Goal: Entertainment & Leisure: Consume media (video, audio)

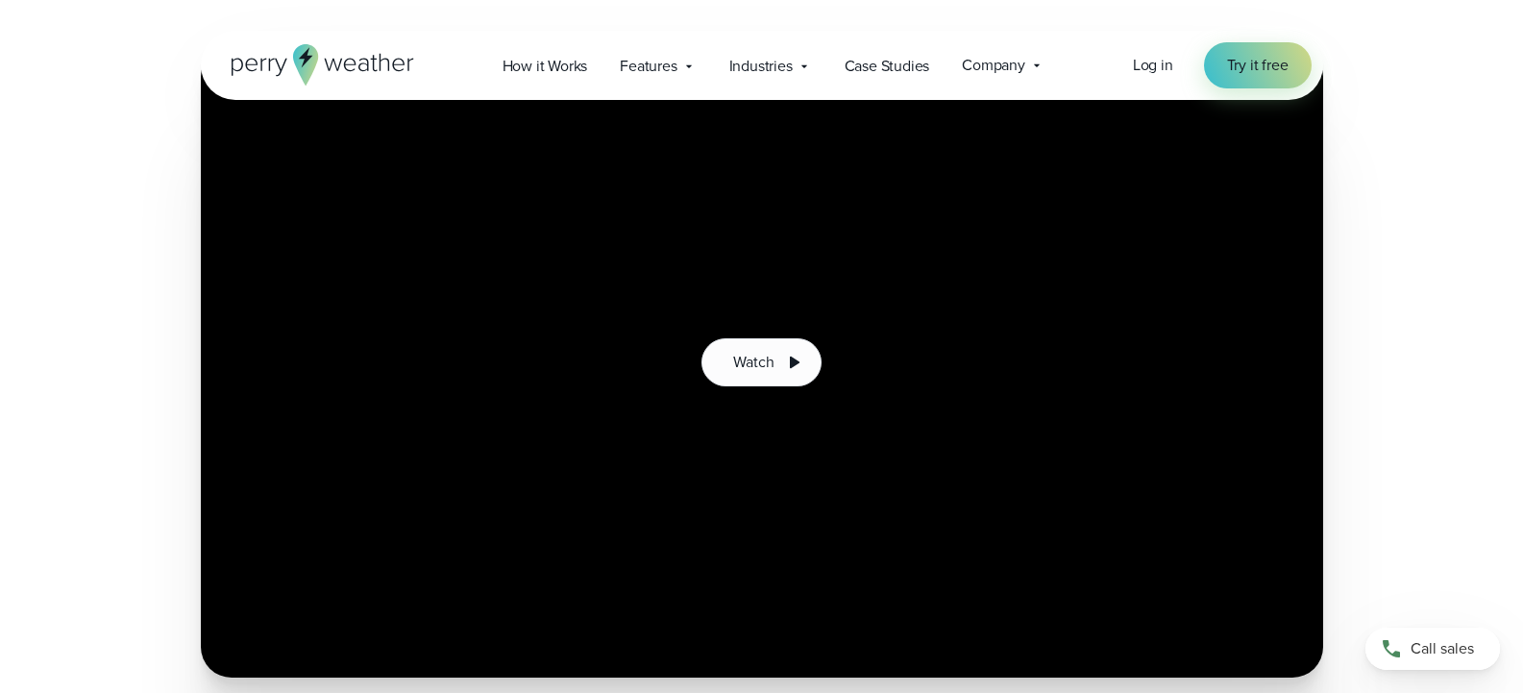
scroll to position [312, 0]
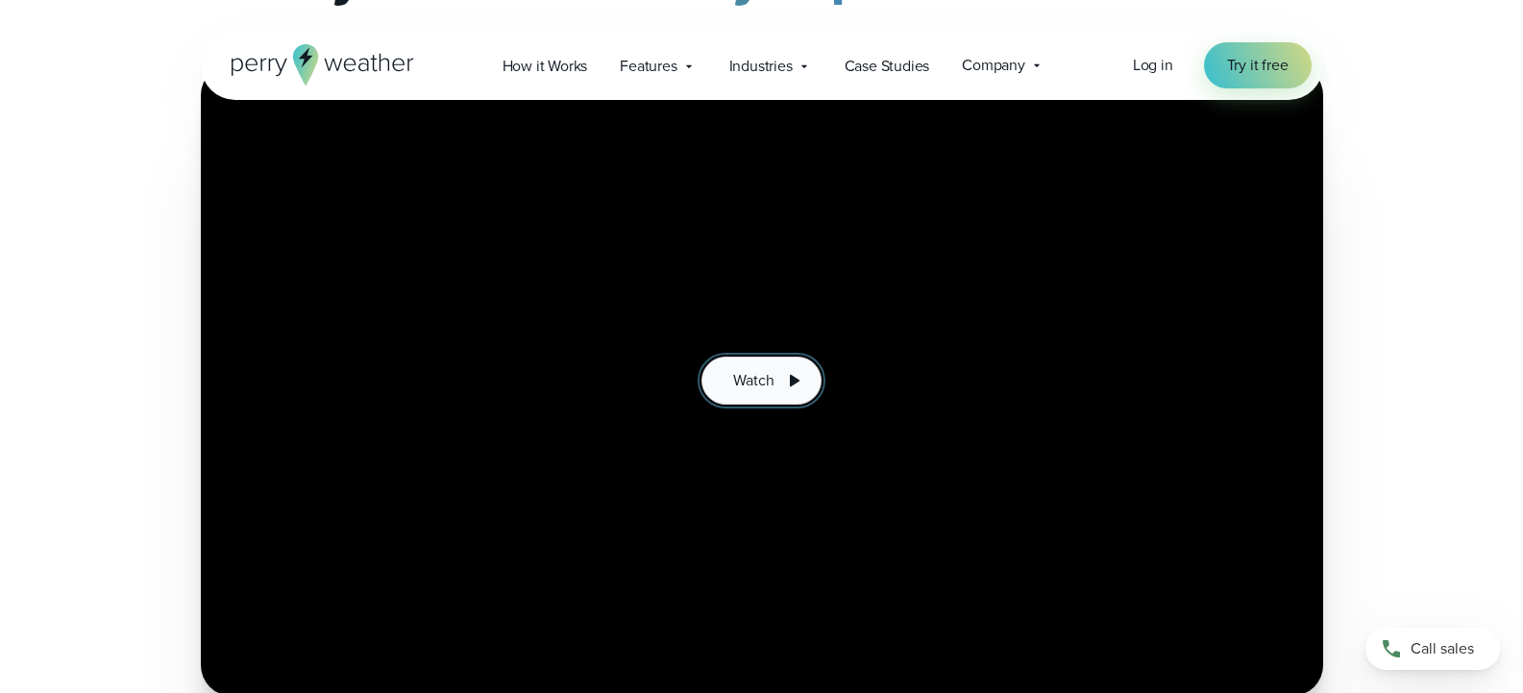
click at [769, 384] on span "Watch" at bounding box center [753, 380] width 40 height 23
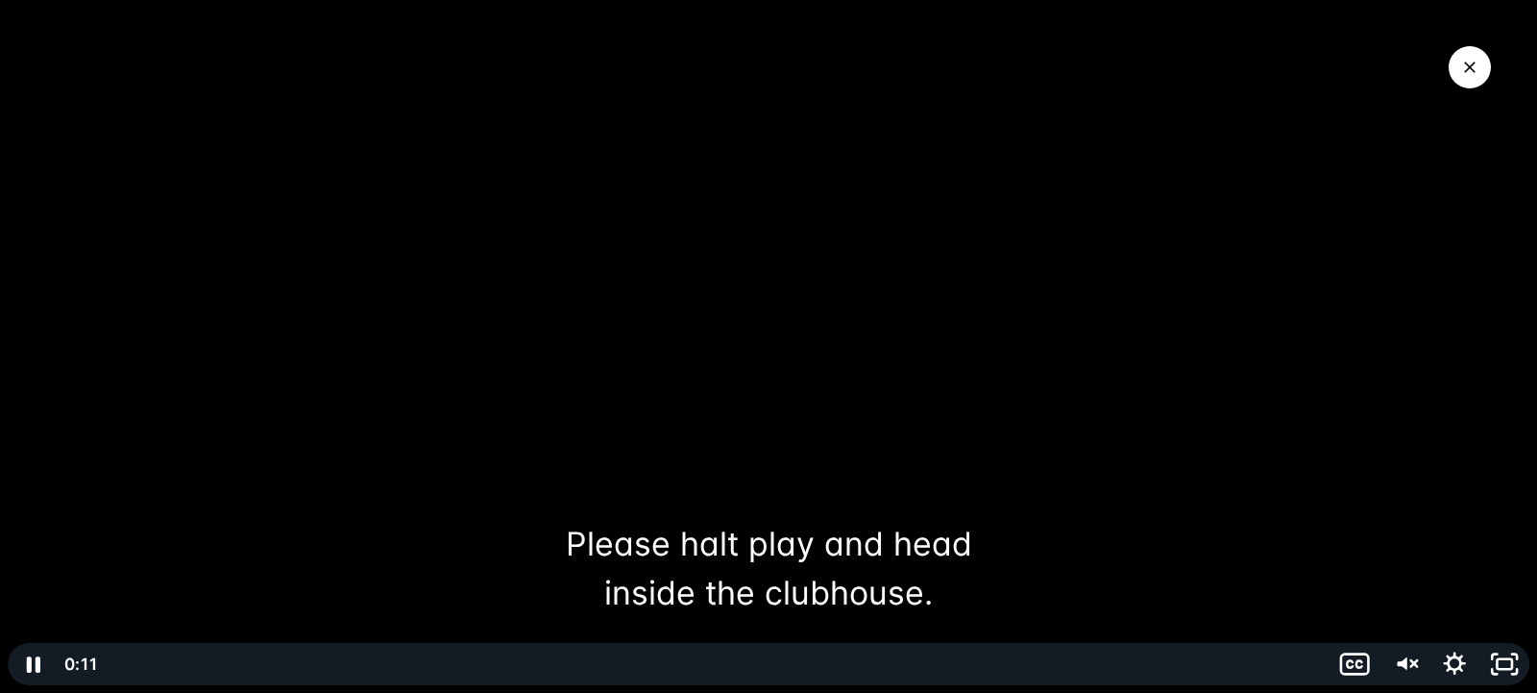
click at [1473, 513] on div at bounding box center [768, 346] width 1537 height 693
click at [1408, 662] on icon "Unmute" at bounding box center [1404, 664] width 50 height 42
click at [1410, 637] on div at bounding box center [768, 346] width 1537 height 693
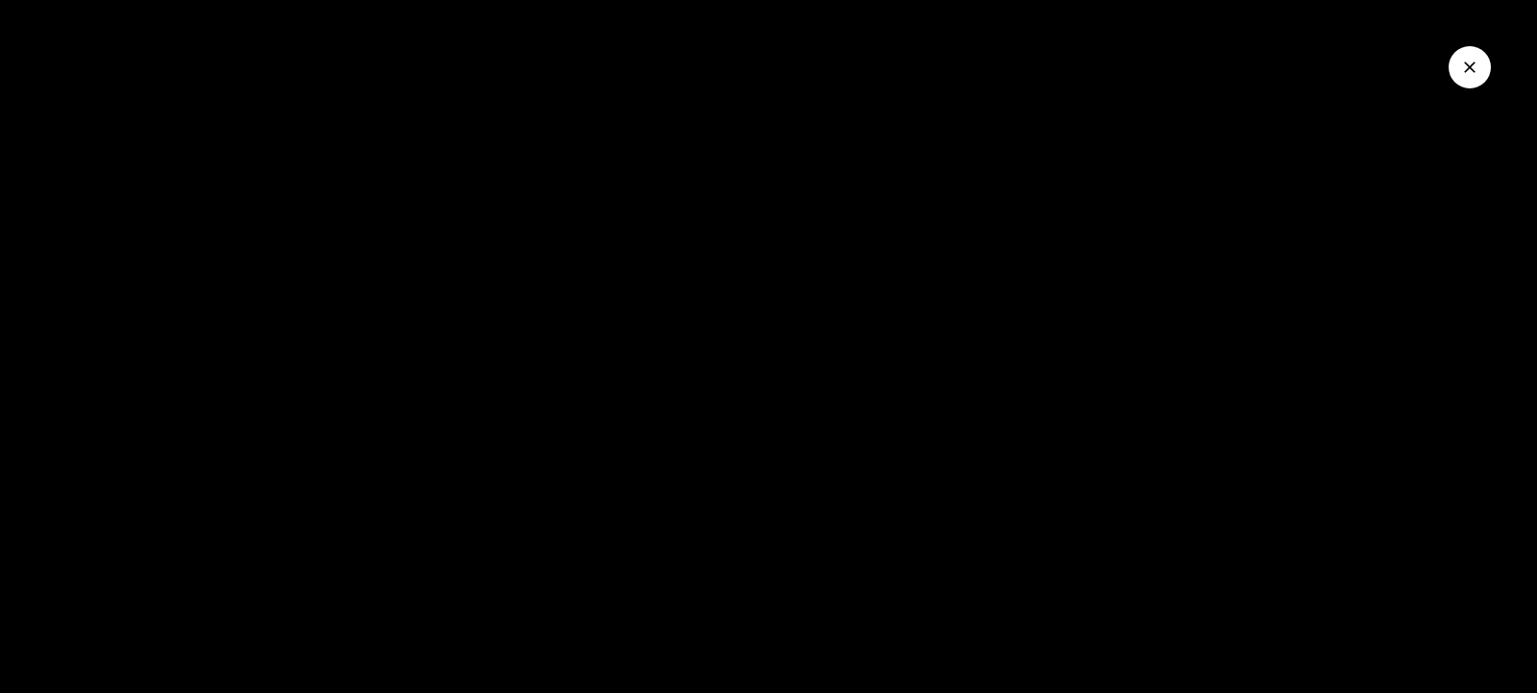
click at [1469, 77] on button "Close Video" at bounding box center [1470, 67] width 42 height 42
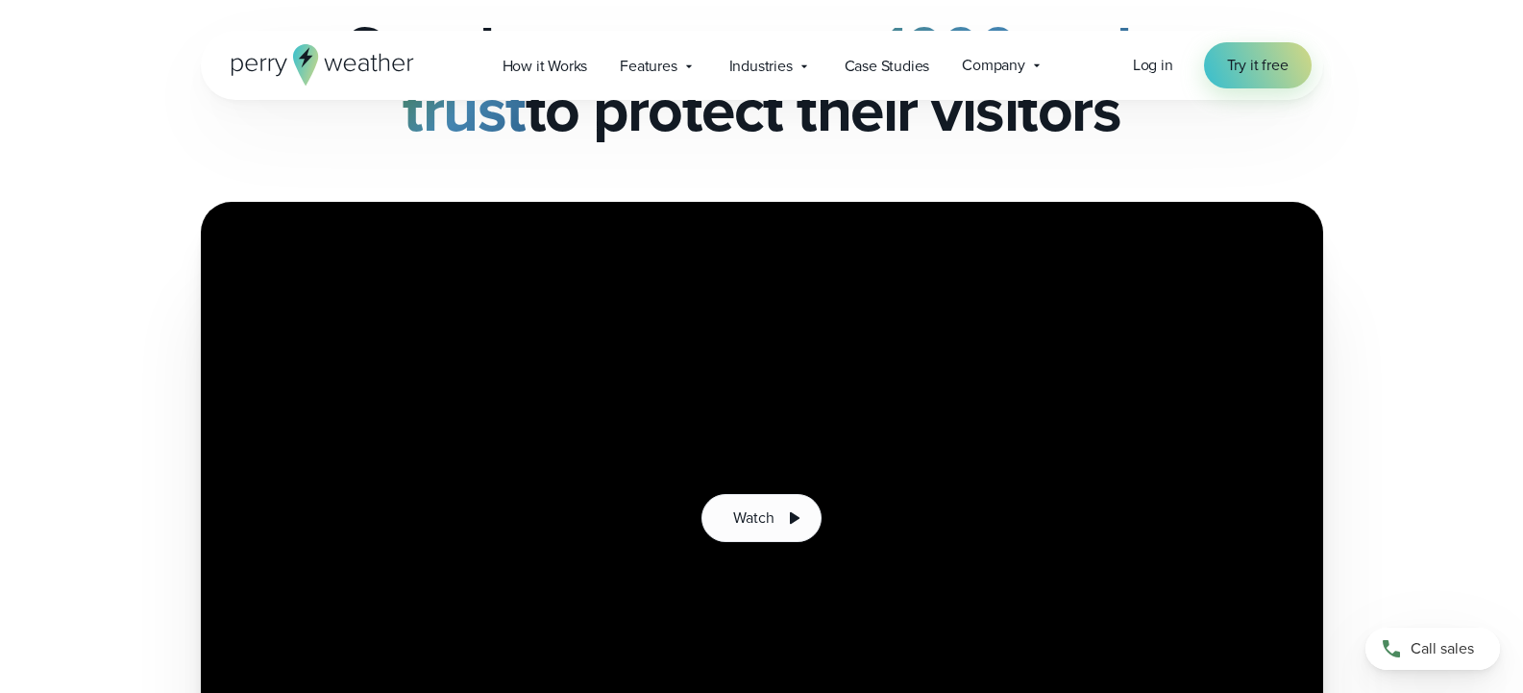
scroll to position [192, 0]
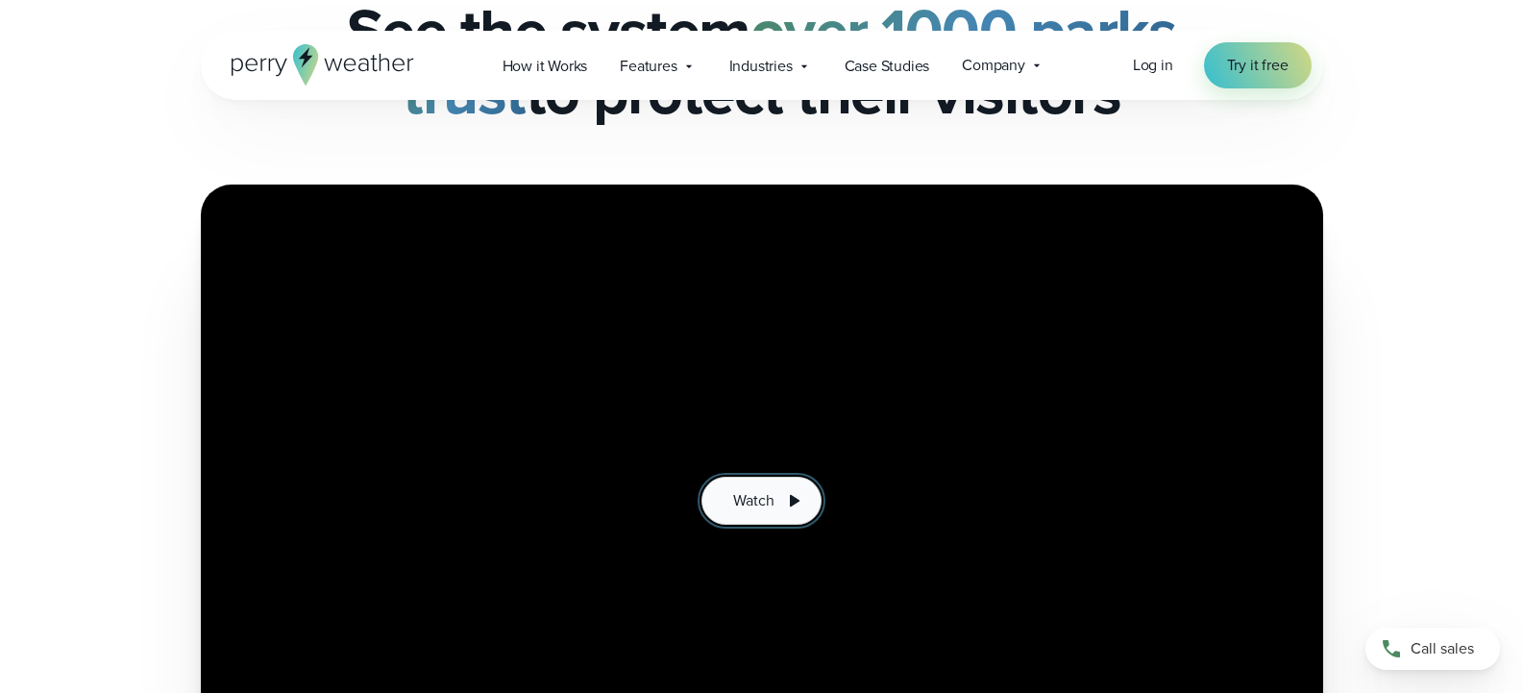
click at [756, 519] on button "Watch" at bounding box center [760, 500] width 119 height 48
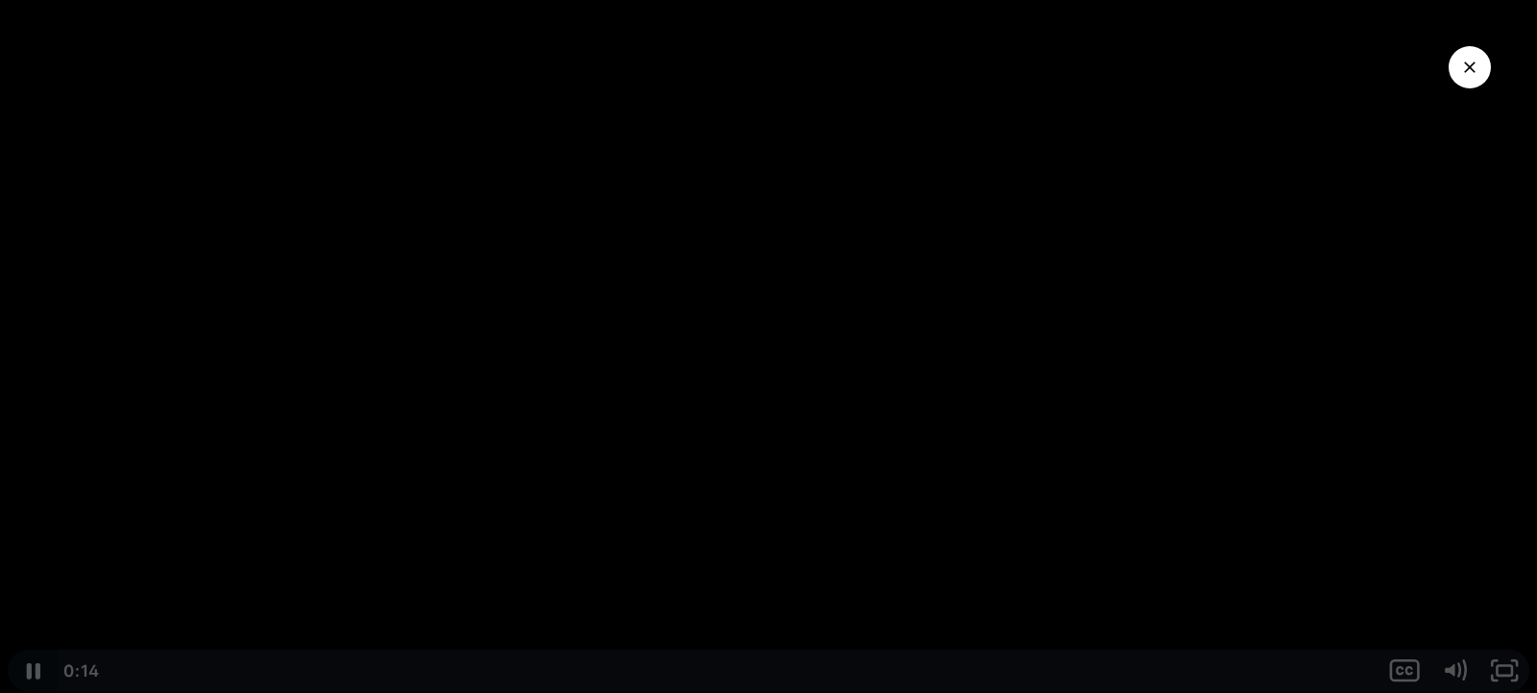
click at [31, 666] on icon "Pause" at bounding box center [32, 664] width 13 height 16
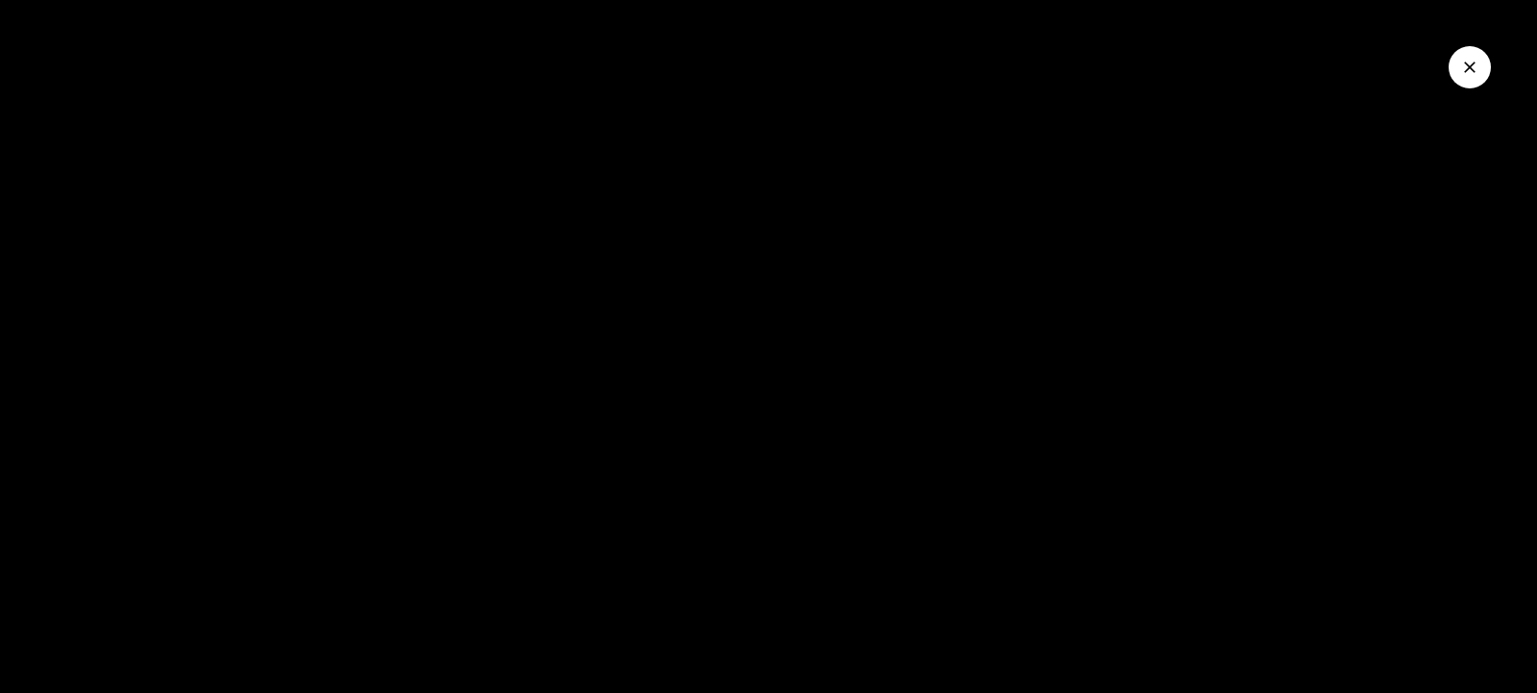
click at [1460, 69] on icon "Close Video" at bounding box center [1469, 67] width 19 height 19
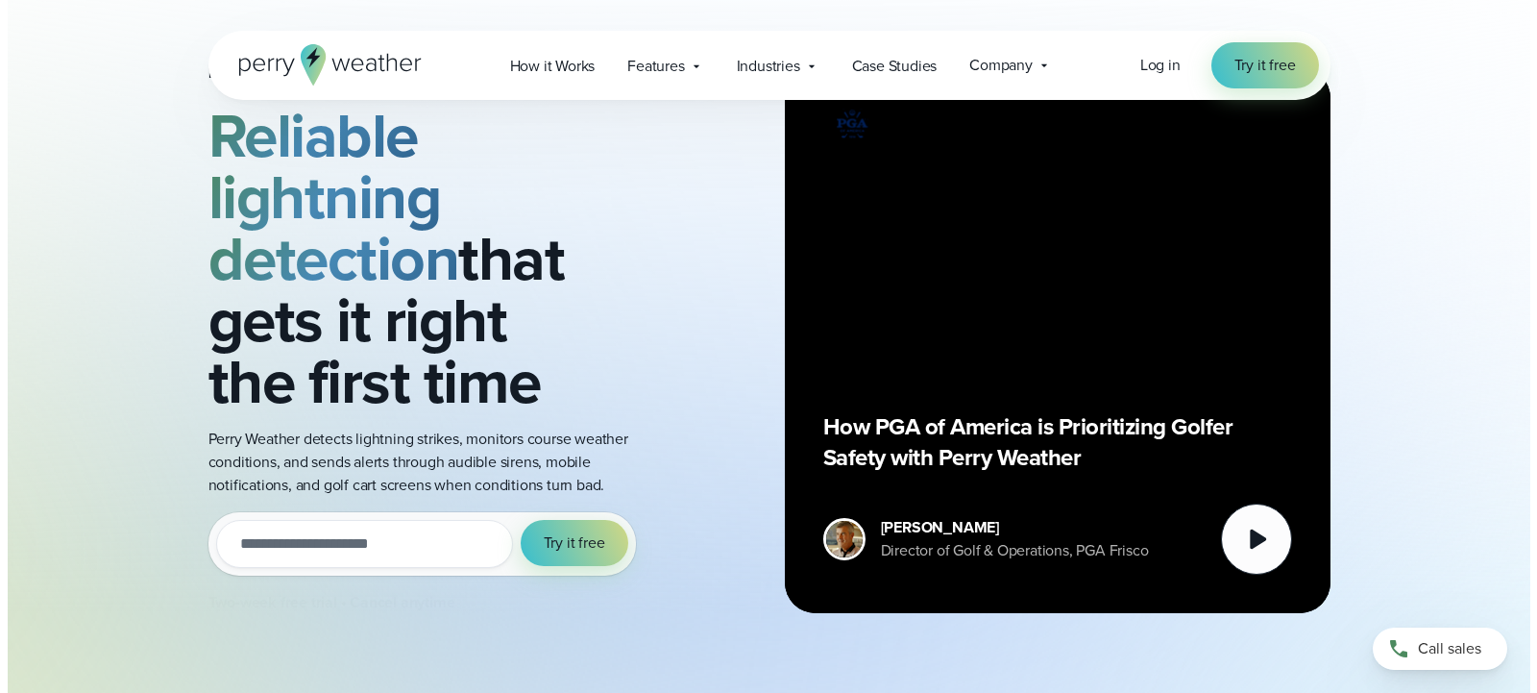
scroll to position [96, 0]
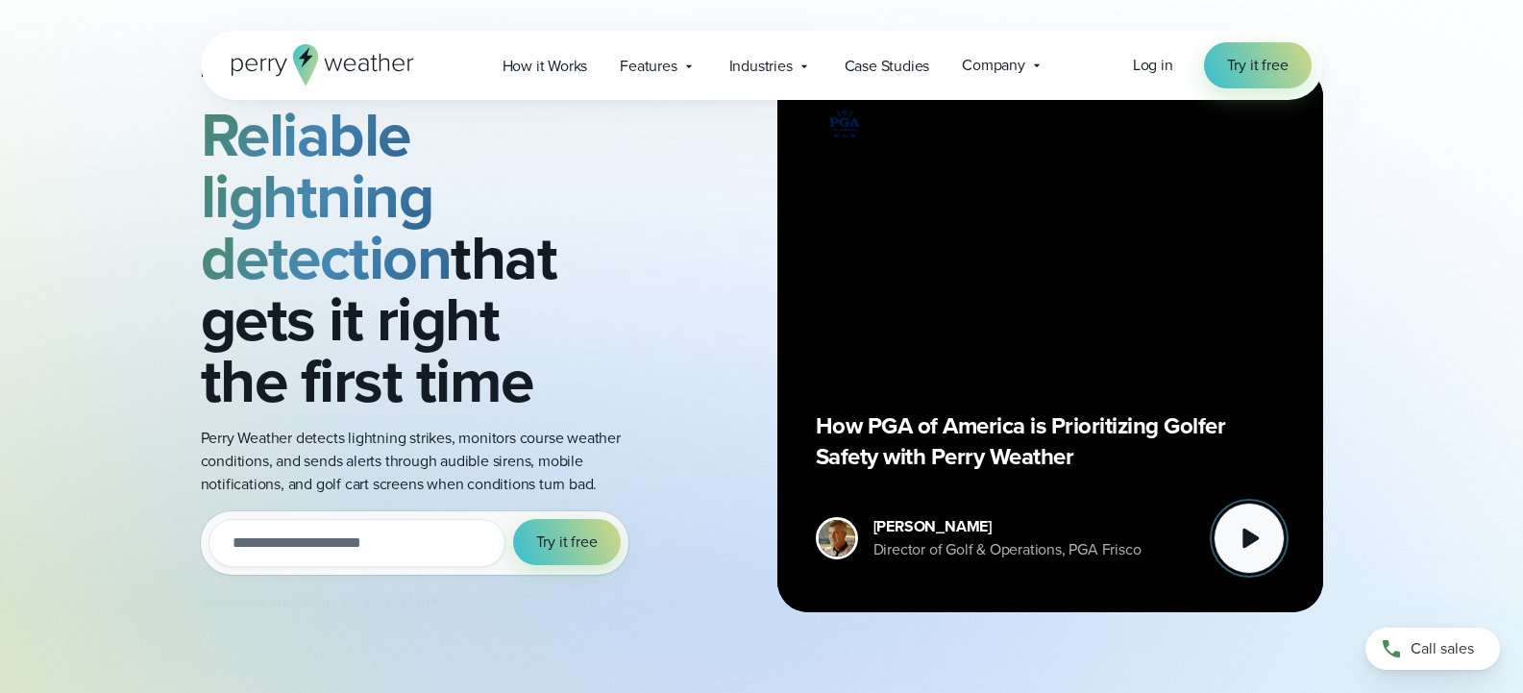
click at [1256, 553] on icon at bounding box center [1249, 538] width 38 height 38
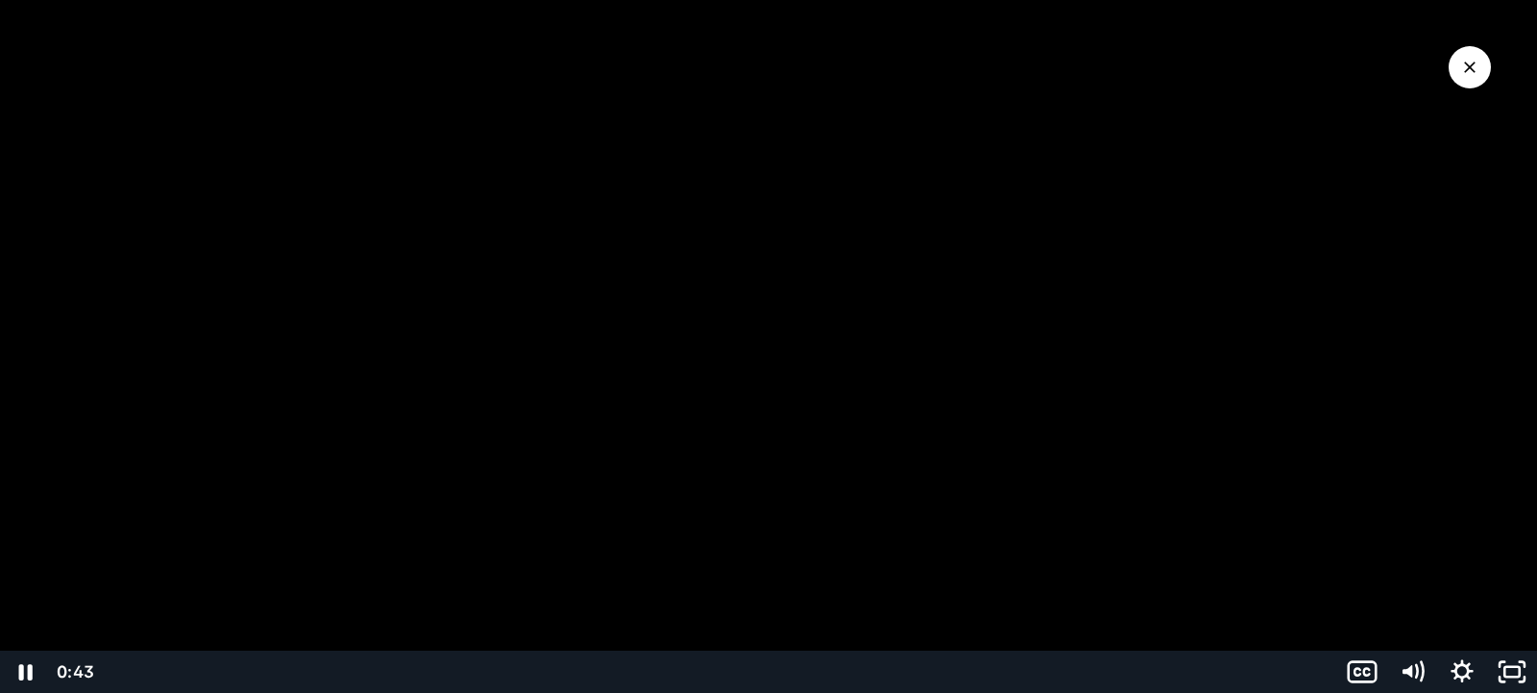
click at [1461, 483] on div at bounding box center [768, 346] width 1537 height 693
click at [1435, 499] on div at bounding box center [768, 346] width 1537 height 693
click at [21, 671] on icon "Pause" at bounding box center [25, 672] width 16 height 19
